Goal: Find specific page/section: Find specific page/section

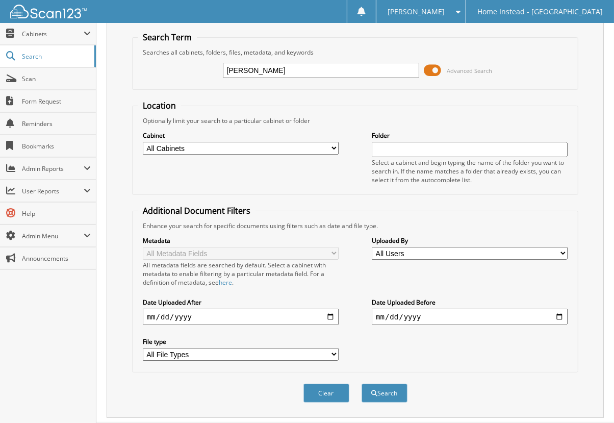
scroll to position [48, 0]
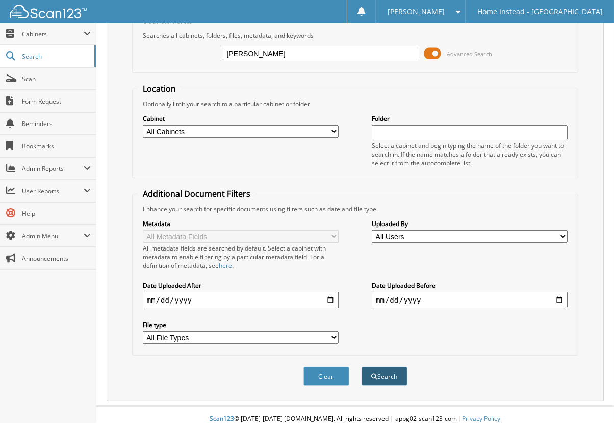
type input "[PERSON_NAME]"
click at [384, 371] on button "Search" at bounding box center [385, 376] width 46 height 19
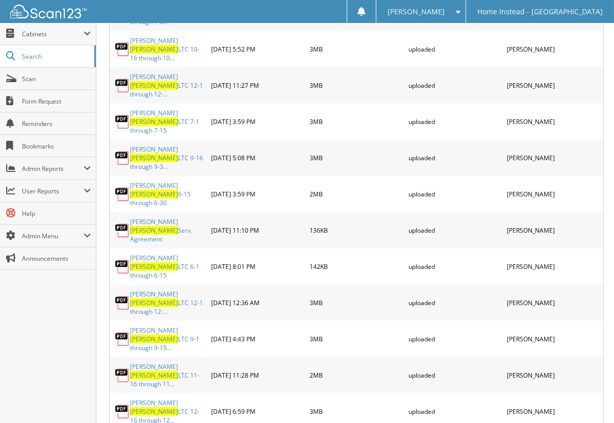
scroll to position [787, 0]
